Goal: Check status: Check status

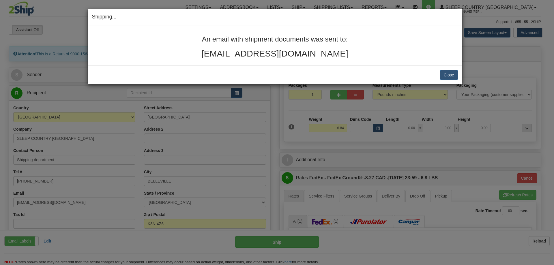
select select "ON"
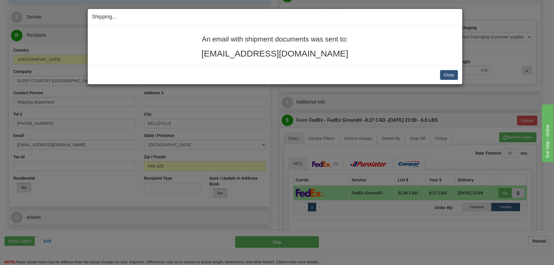
scroll to position [58, 0]
click at [447, 80] on button "Close" at bounding box center [449, 75] width 18 height 10
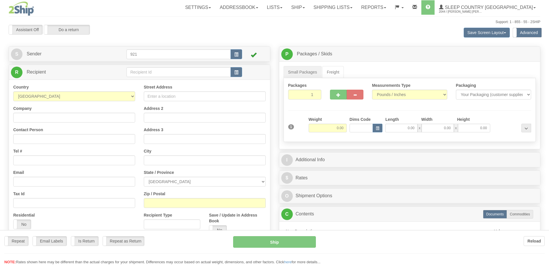
click at [371, 7] on div at bounding box center [274, 132] width 549 height 265
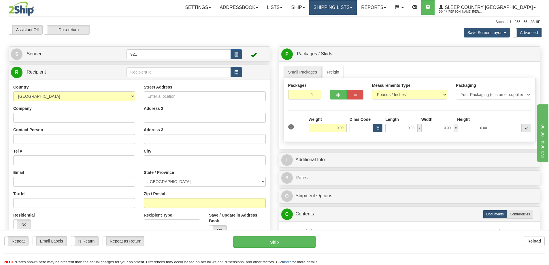
click at [357, 9] on link "Shipping lists" at bounding box center [333, 7] width 48 height 14
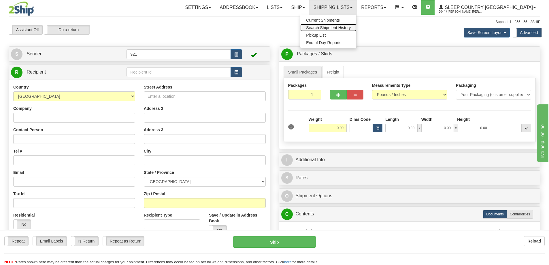
click at [357, 30] on link "Search Shipment History" at bounding box center [329, 27] width 56 height 7
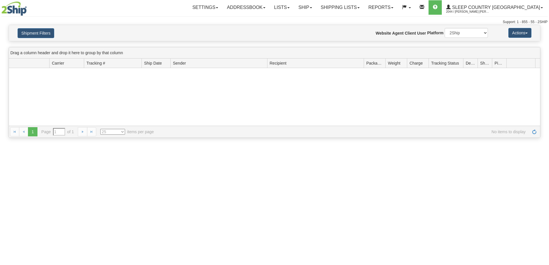
type input "From [DATE] To [DATE]"
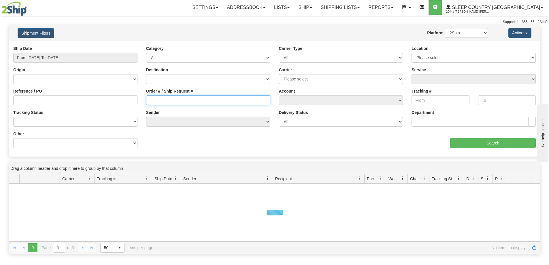
click at [151, 97] on input "Order # / Ship Request #" at bounding box center [208, 100] width 124 height 10
paste input "9000I150622"
type input "9000I150622"
click at [47, 53] on input "From [DATE] To [DATE]" at bounding box center [75, 58] width 124 height 10
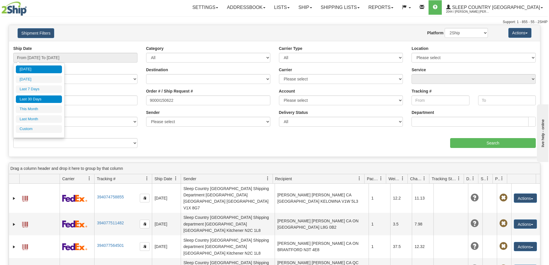
click at [42, 99] on li "Last 30 Days" at bounding box center [39, 99] width 46 height 8
type input "From [DATE] To [DATE]"
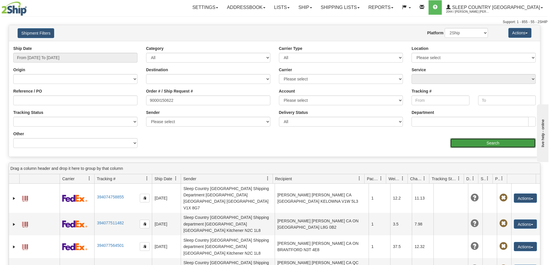
click at [463, 145] on input "Search" at bounding box center [494, 143] width 86 height 10
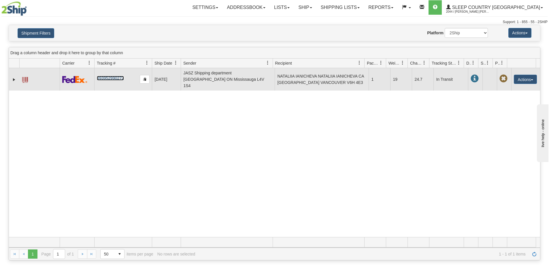
click at [106, 77] on link "393952990272" at bounding box center [110, 78] width 27 height 5
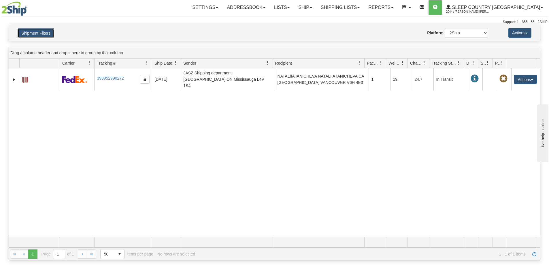
click at [53, 35] on button "Shipment Filters" at bounding box center [36, 33] width 37 height 10
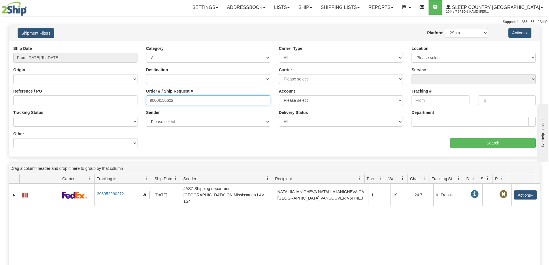
drag, startPoint x: 184, startPoint y: 102, endPoint x: 135, endPoint y: 103, distance: 49.0
click at [134, 46] on div "Reference / PO Order # / Ship Request # 9000I150622 Account Please select [GEOG…" at bounding box center [275, 46] width 532 height 0
paste input "8I144565"
type input "9008I144565"
click at [463, 137] on div "aaa Search" at bounding box center [408, 139] width 266 height 17
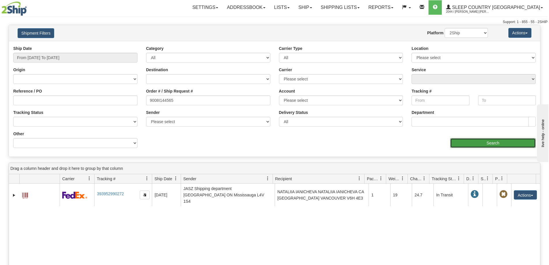
click at [463, 140] on input "Search" at bounding box center [494, 143] width 86 height 10
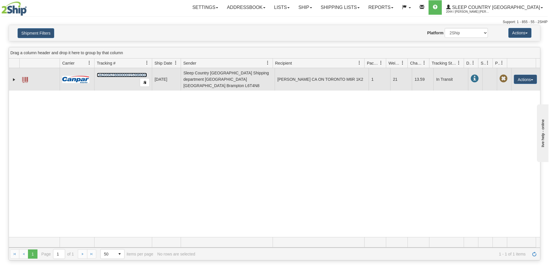
click at [114, 73] on link "D420352380000015396001" at bounding box center [122, 75] width 50 height 5
